Goal: Navigation & Orientation: Find specific page/section

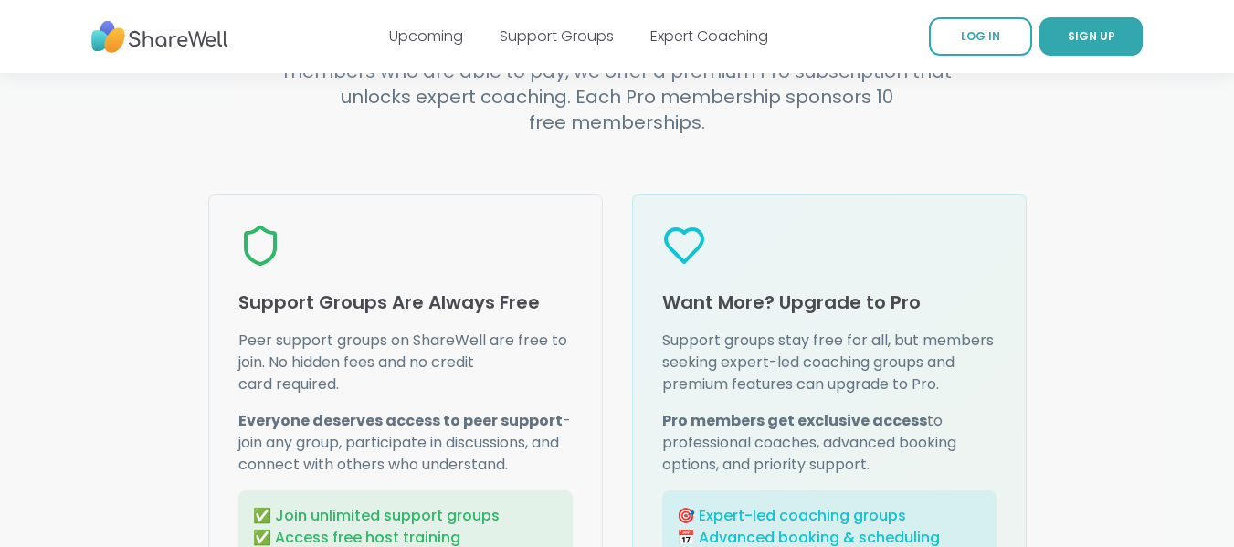
scroll to position [2102, 0]
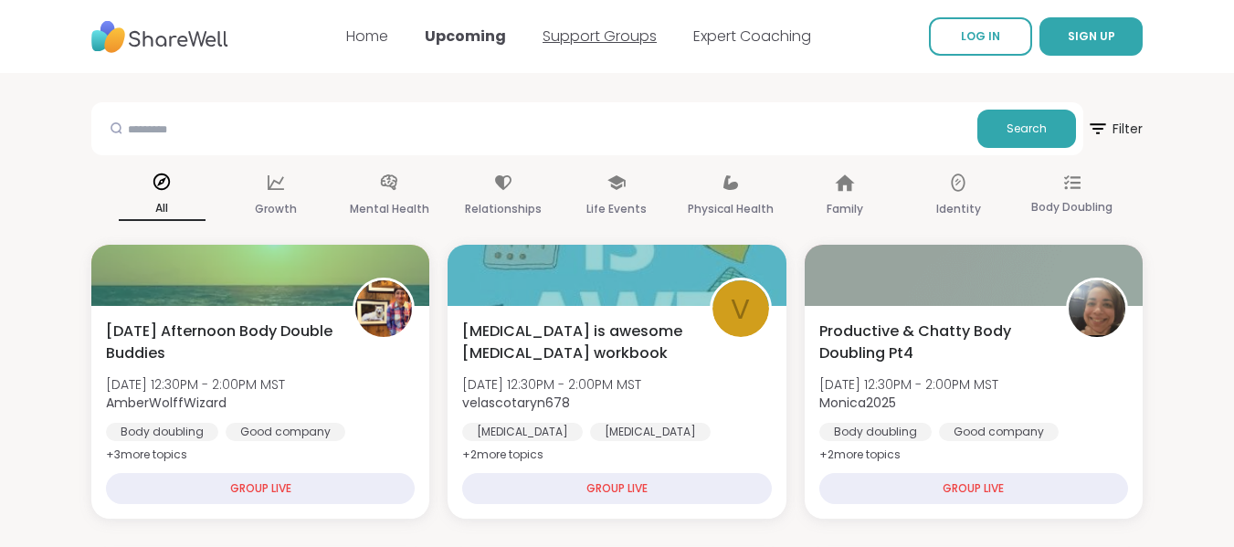
click at [593, 36] on link "Support Groups" at bounding box center [600, 36] width 114 height 21
